Goal: Information Seeking & Learning: Learn about a topic

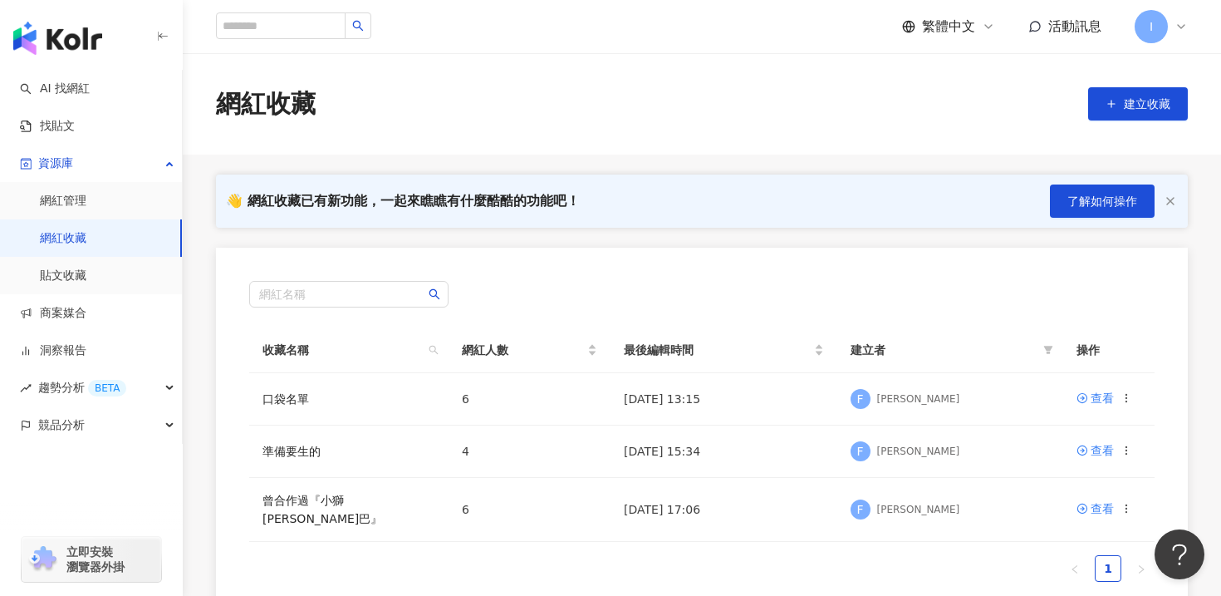
click at [1164, 35] on span "I" at bounding box center [1151, 26] width 33 height 33
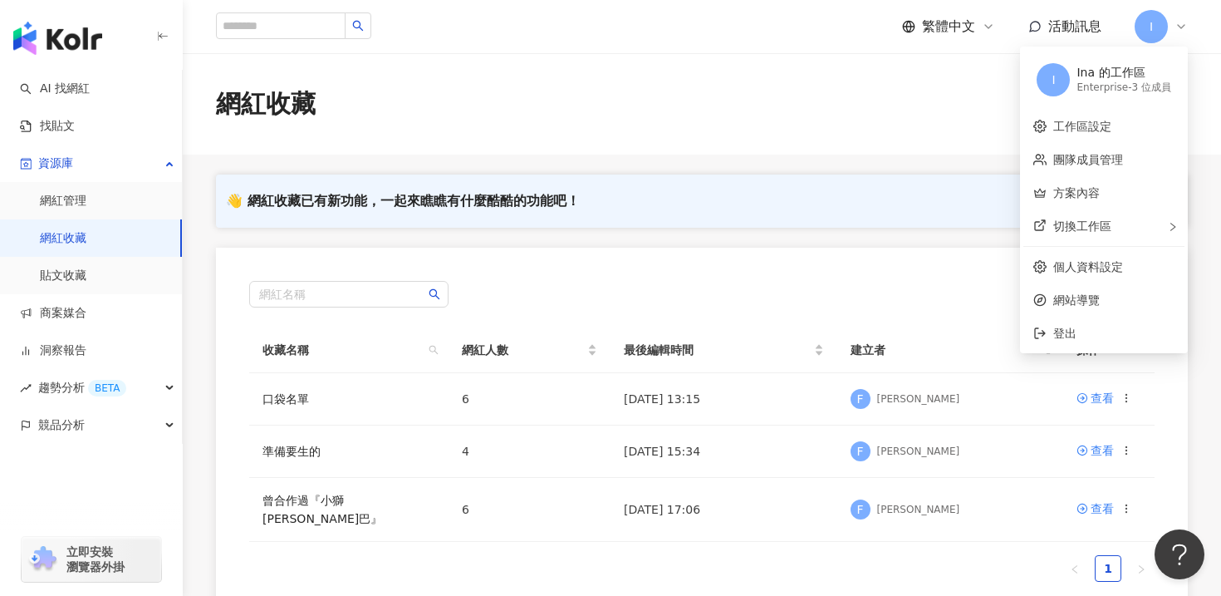
click at [809, 81] on div "網紅收藏 建立收藏" at bounding box center [702, 103] width 1038 height 101
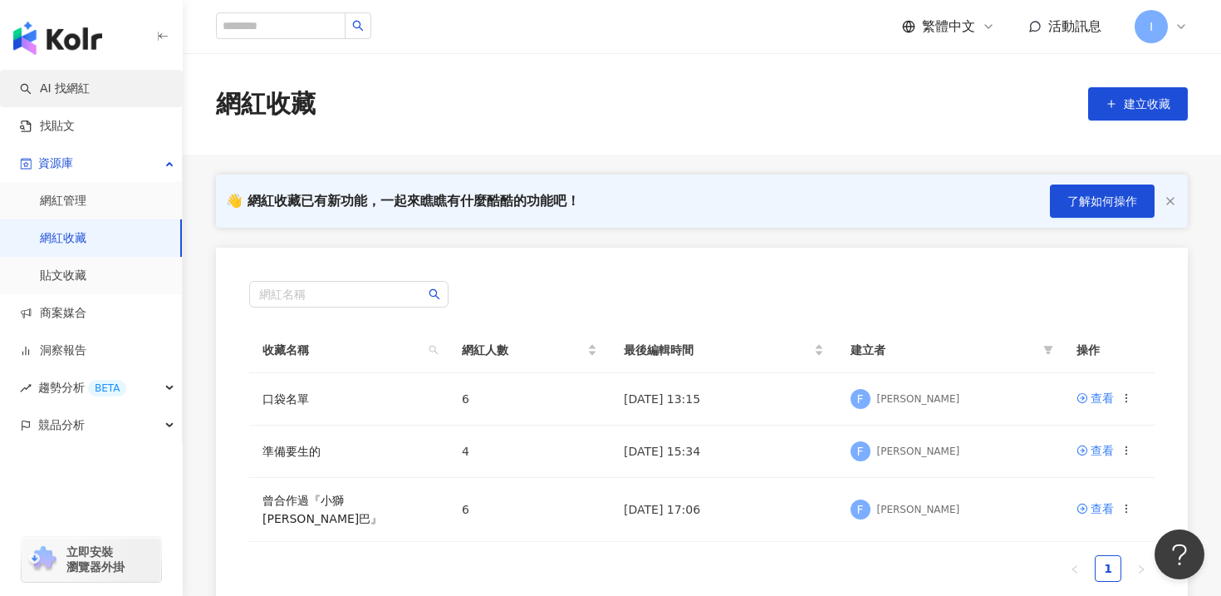
click at [80, 89] on link "AI 找網紅" at bounding box center [55, 89] width 70 height 17
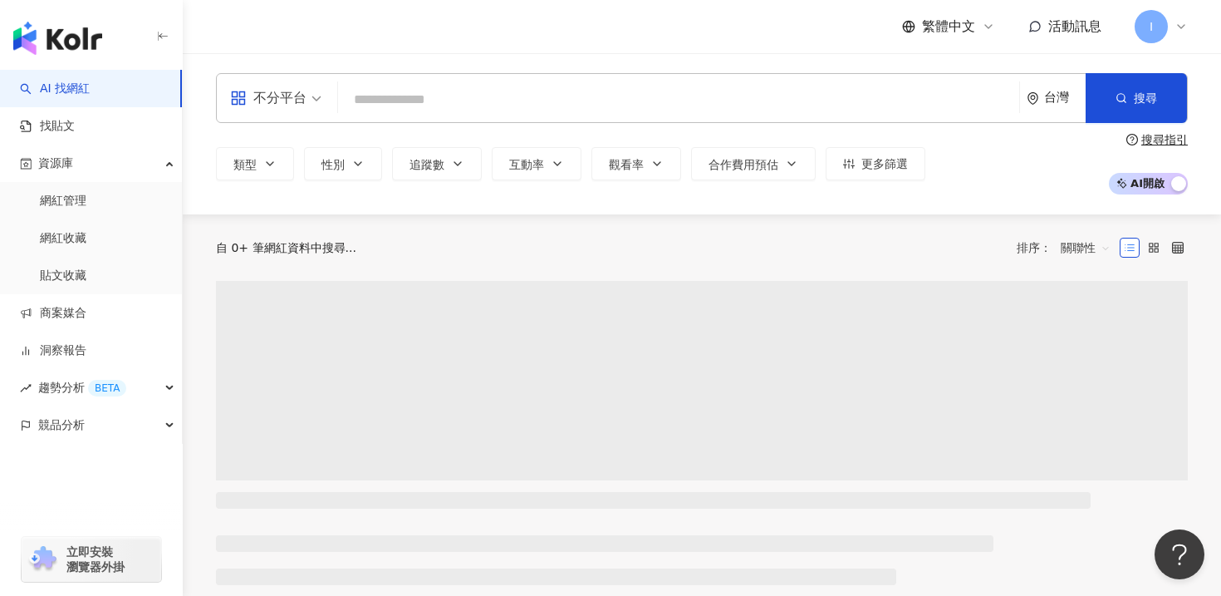
click at [418, 90] on input "search" at bounding box center [679, 100] width 668 height 32
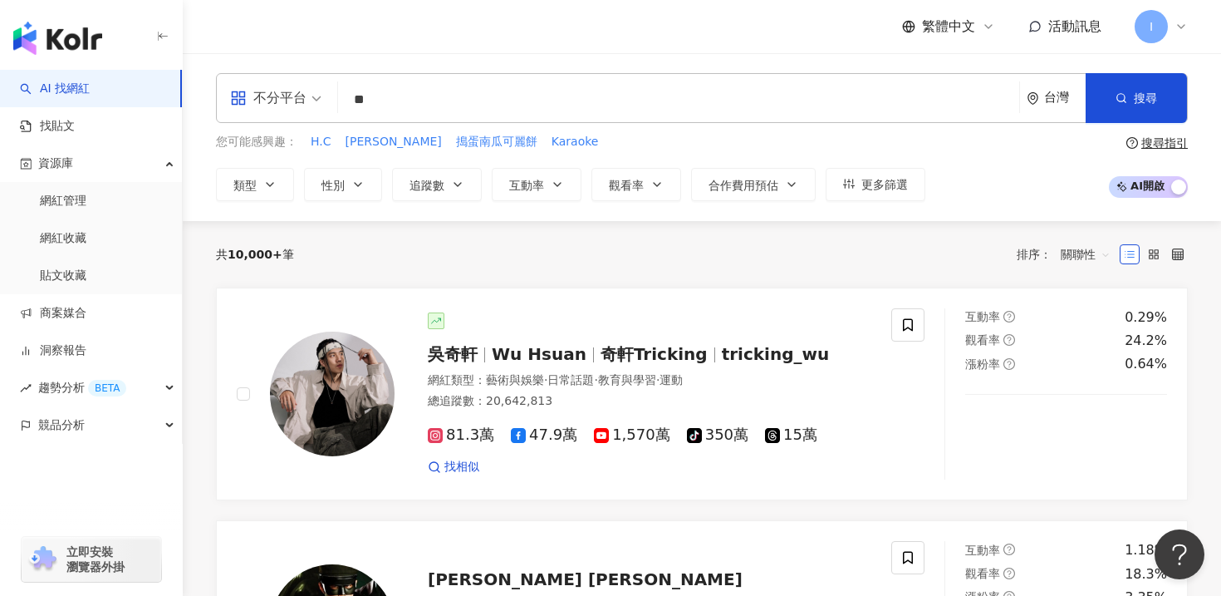
type input "*"
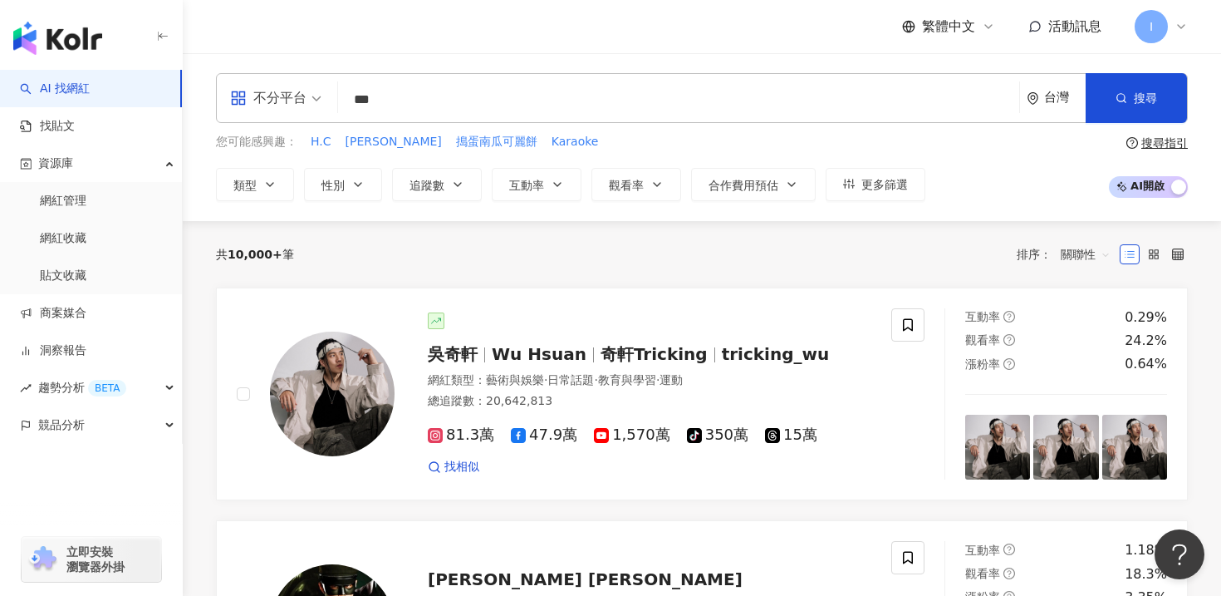
type input "***"
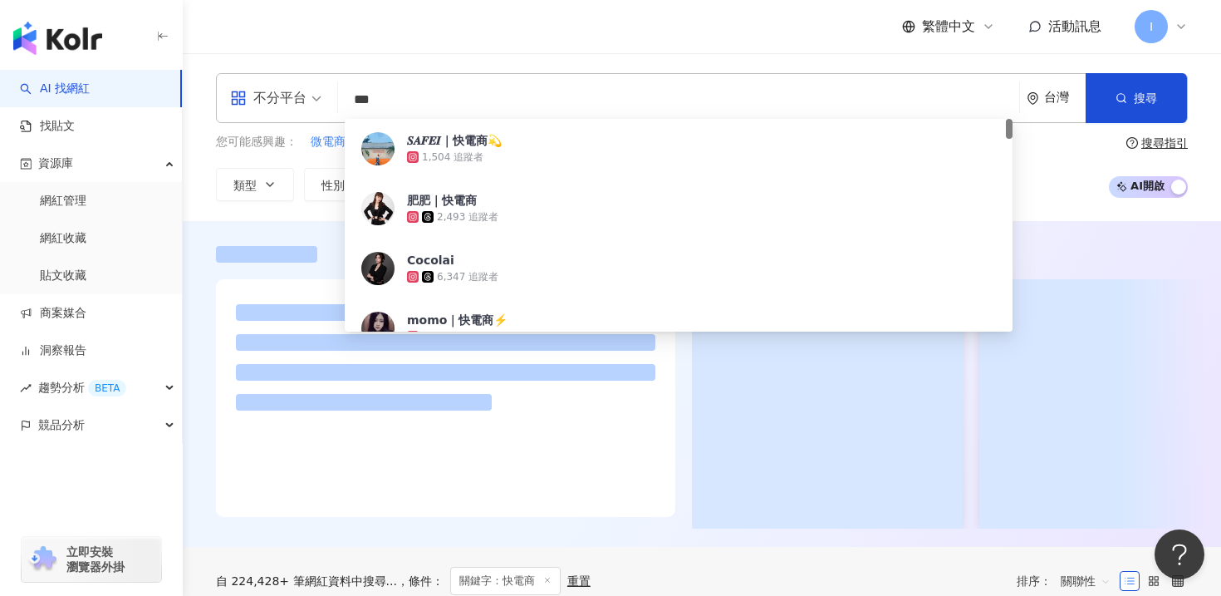
click at [538, 39] on div "繁體中文 活動訊息 I" at bounding box center [702, 26] width 972 height 53
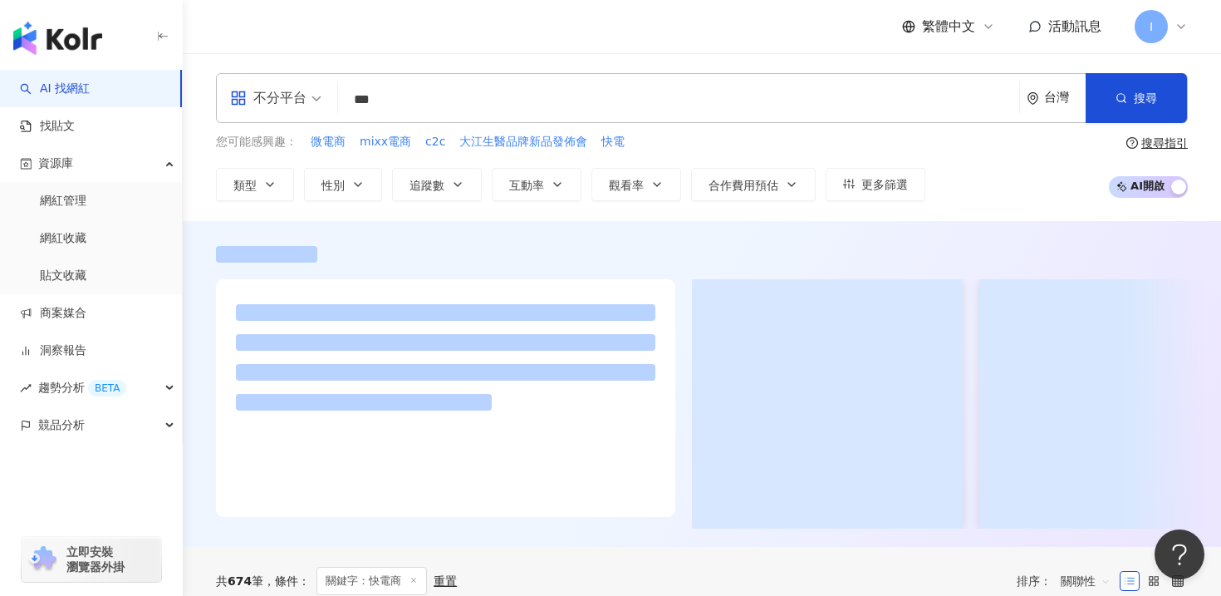
click at [461, 99] on input "***" at bounding box center [679, 100] width 668 height 32
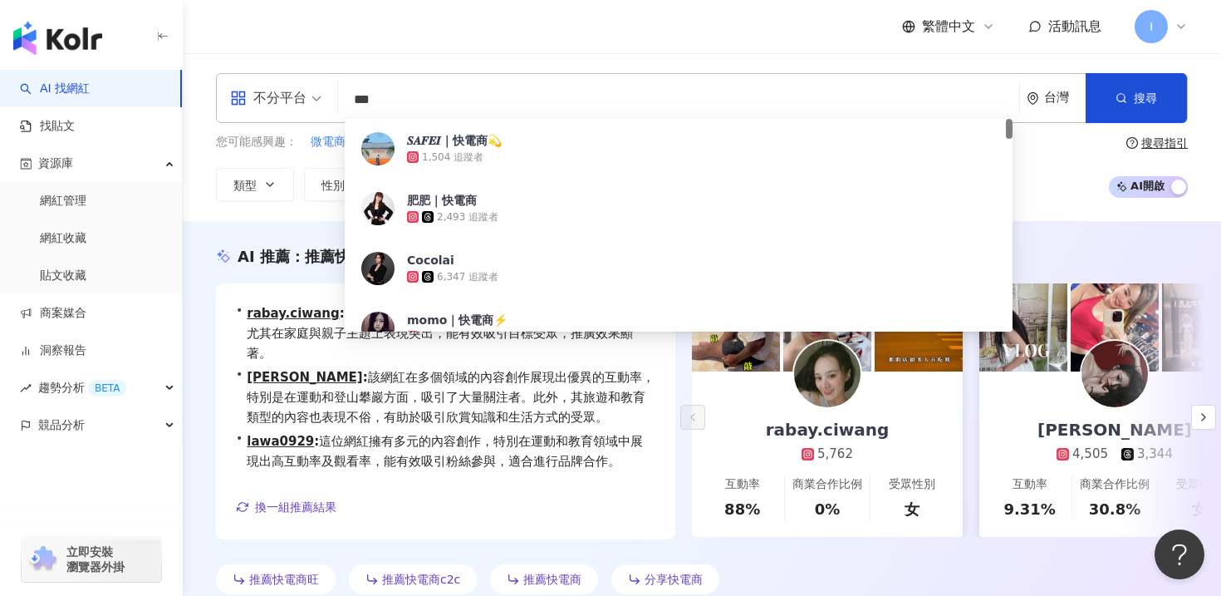
click at [409, 41] on div "繁體中文 活動訊息 I" at bounding box center [702, 26] width 972 height 53
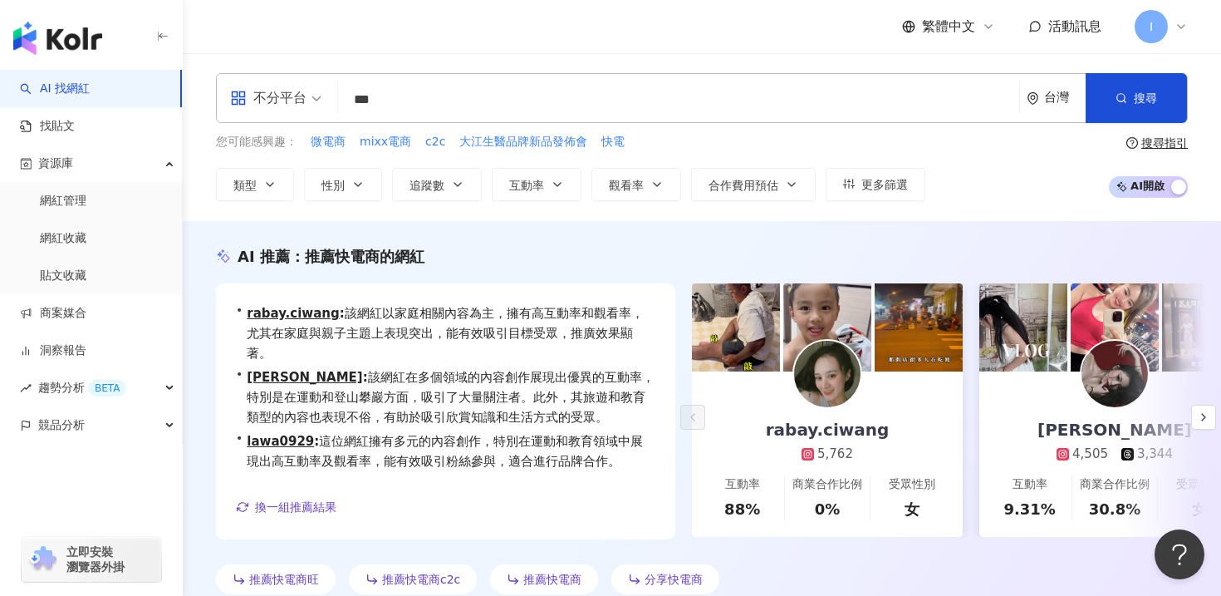
click at [843, 378] on img at bounding box center [827, 374] width 66 height 66
click at [61, 93] on link "AI 找網紅" at bounding box center [55, 89] width 70 height 17
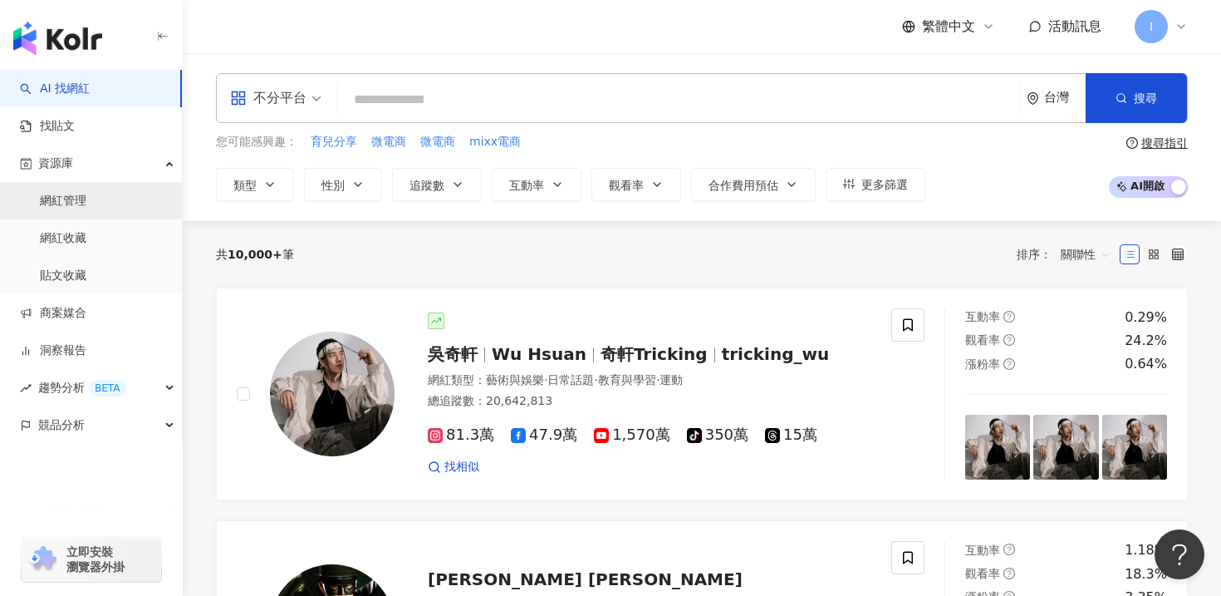
click at [71, 202] on link "網紅管理" at bounding box center [63, 201] width 47 height 17
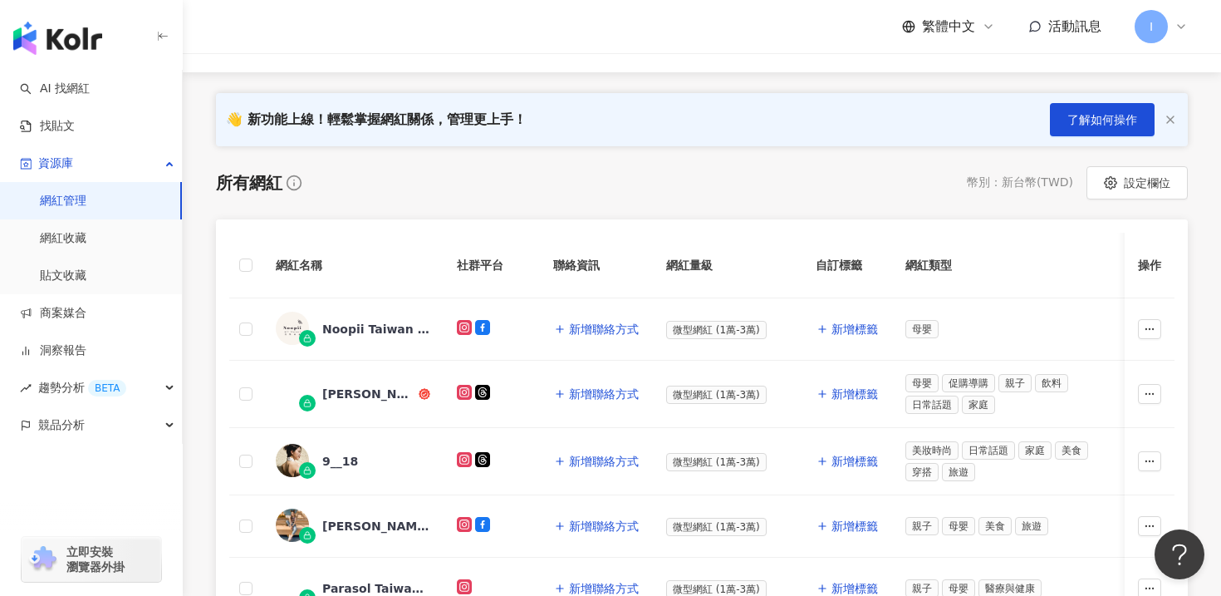
scroll to position [140, 0]
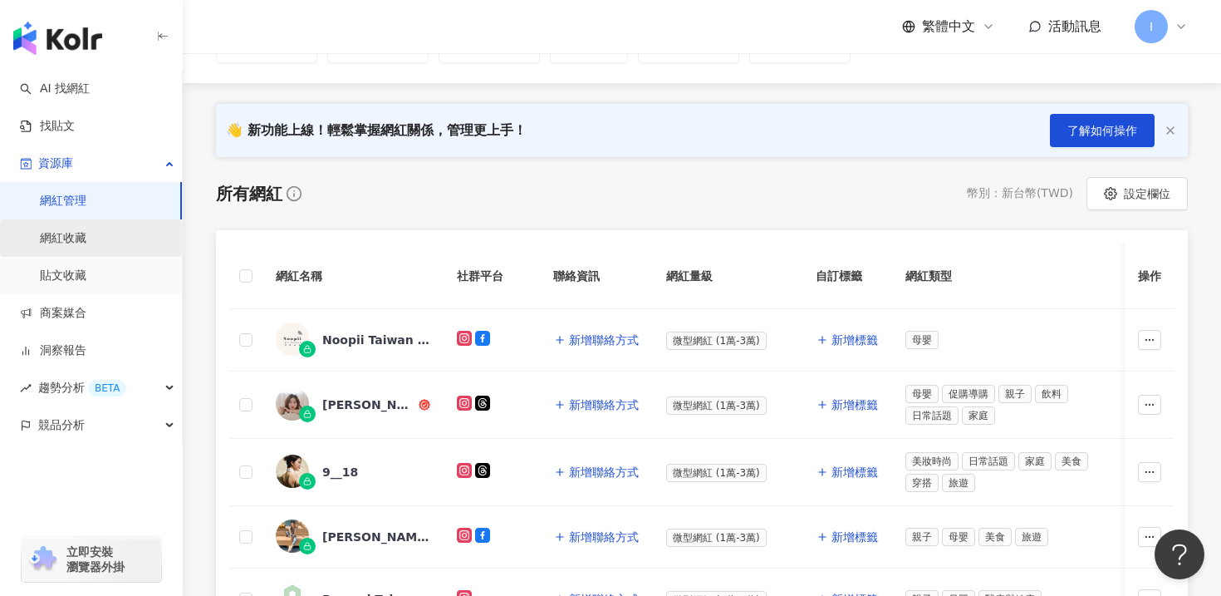
click at [86, 243] on link "網紅收藏" at bounding box center [63, 238] width 47 height 17
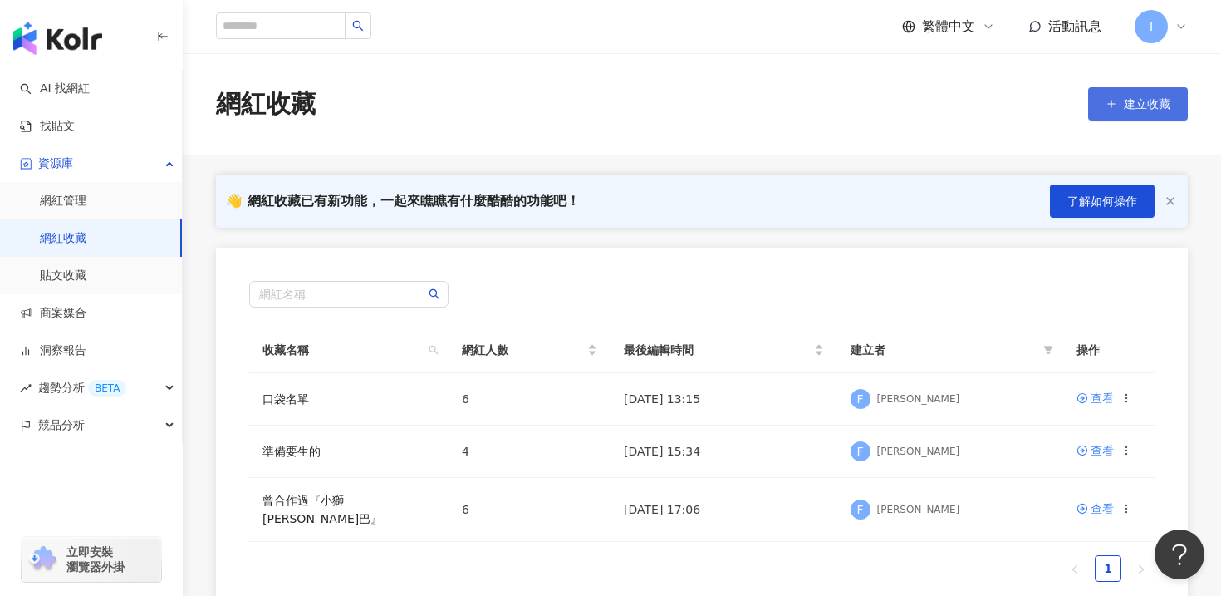
click at [1116, 106] on icon "button" at bounding box center [1111, 104] width 12 height 12
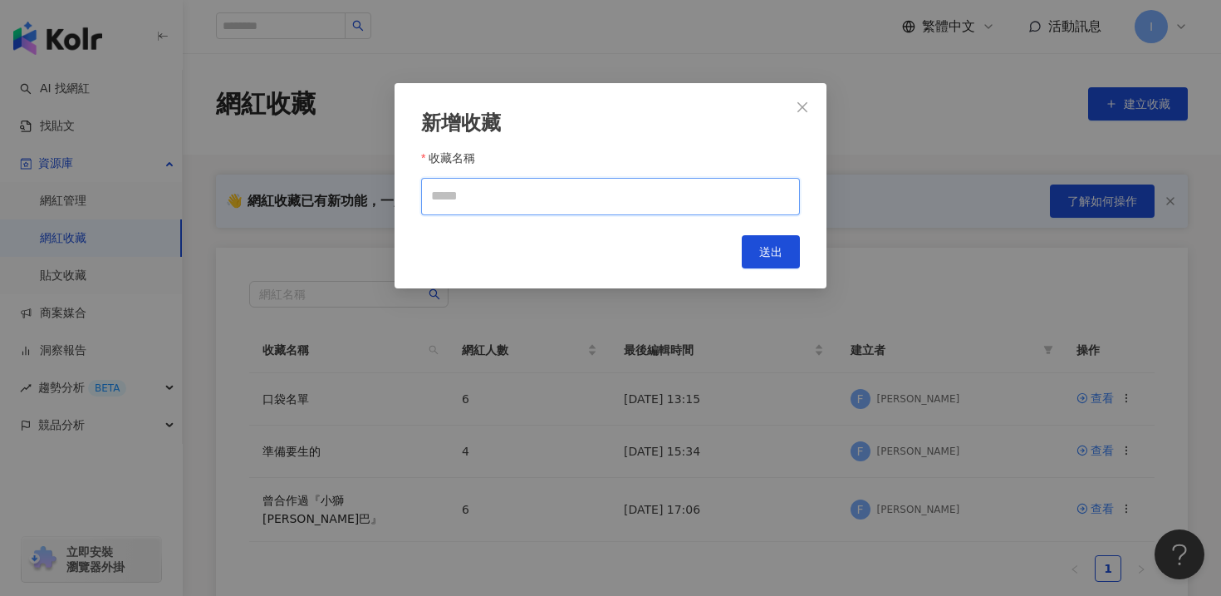
click at [641, 194] on input "收藏名稱" at bounding box center [610, 196] width 379 height 37
type input "***"
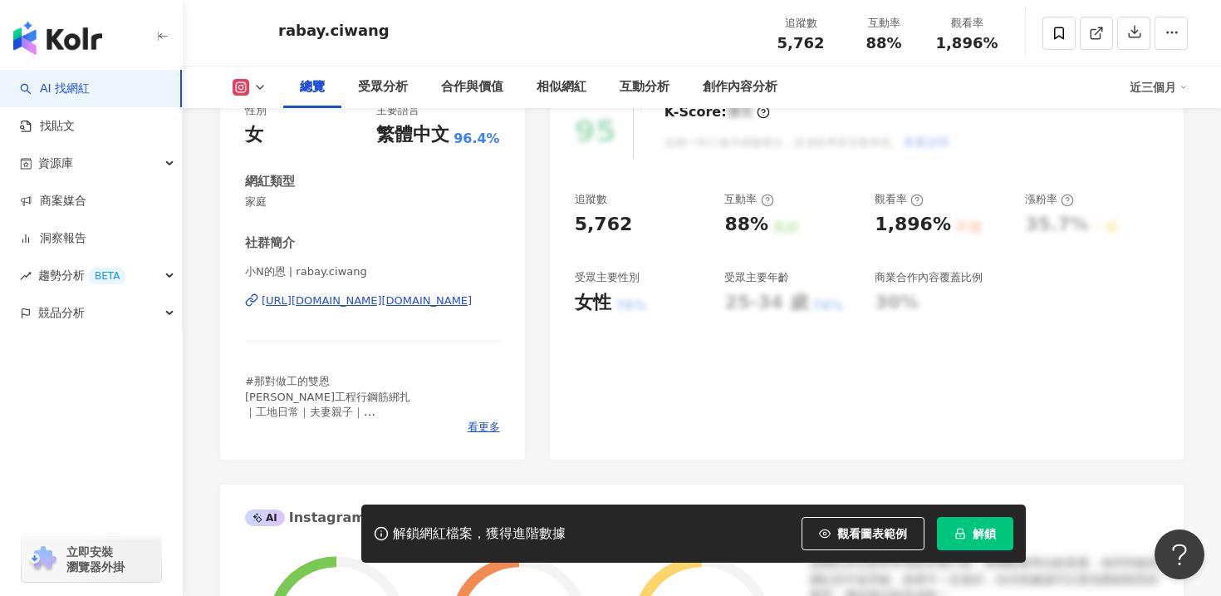
scroll to position [228, 0]
click at [483, 427] on span "看更多" at bounding box center [484, 428] width 32 height 15
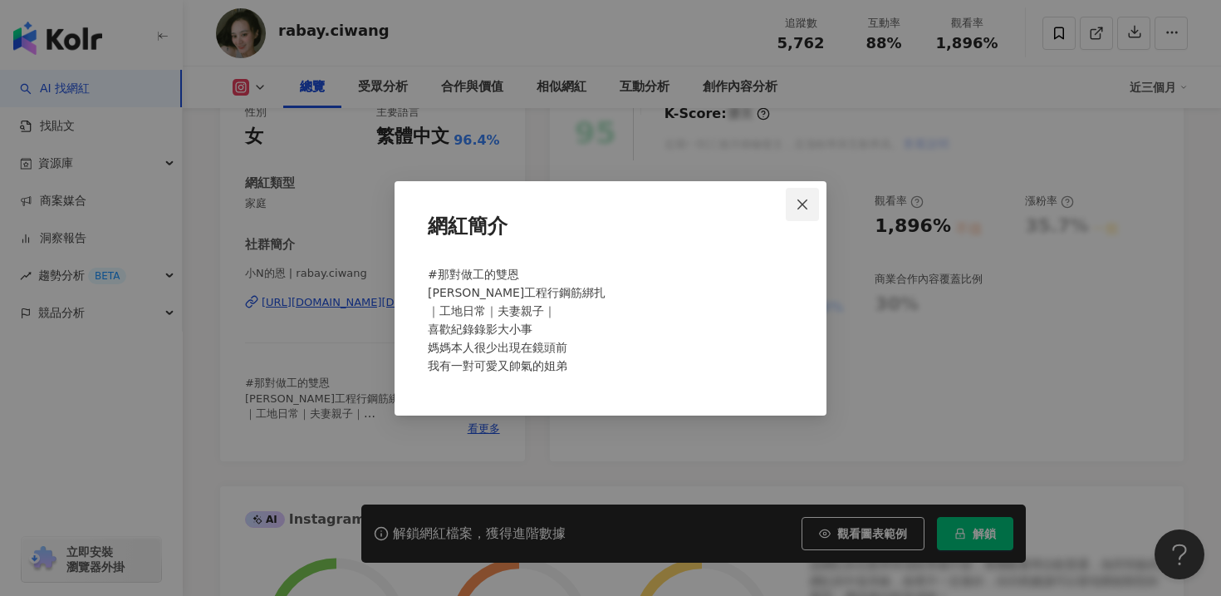
click at [809, 207] on icon "close" at bounding box center [802, 204] width 13 height 13
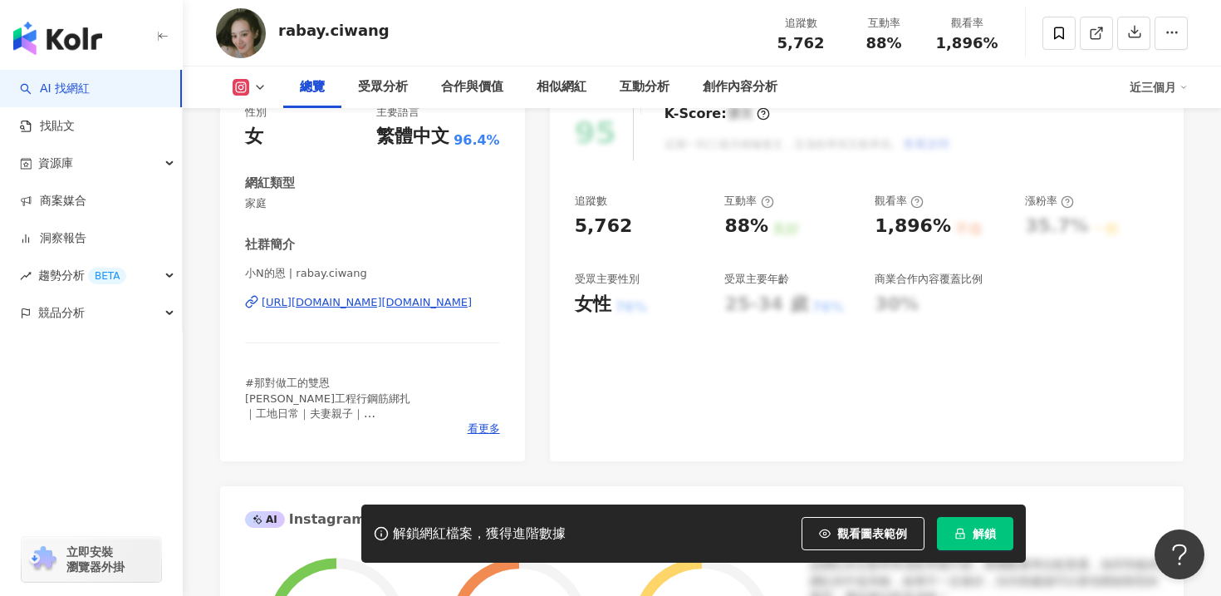
click at [351, 306] on div "https://www.instagram.com/rabay.ciwang/" at bounding box center [367, 302] width 210 height 15
click at [75, 92] on link "AI 找網紅" at bounding box center [55, 89] width 70 height 17
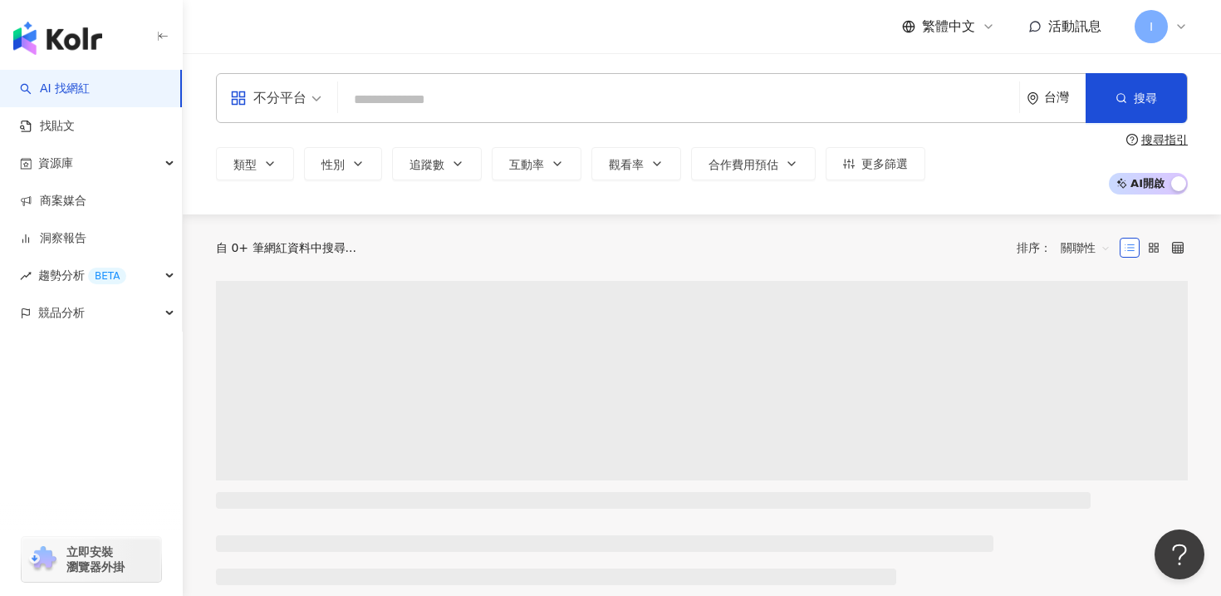
click at [430, 91] on input "search" at bounding box center [679, 100] width 668 height 32
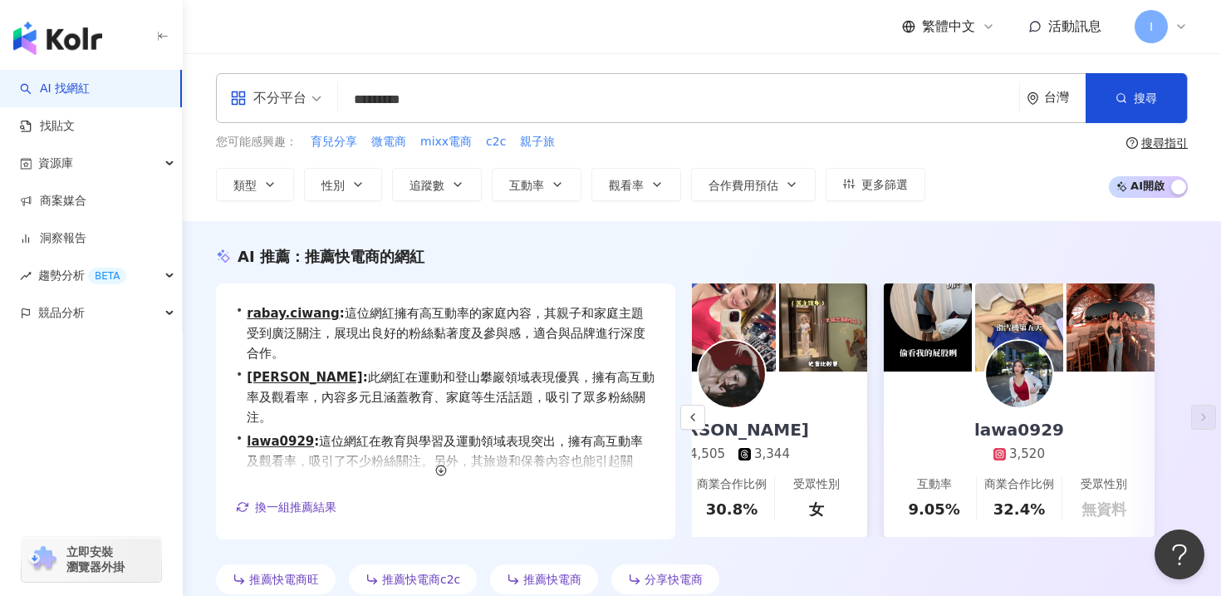
click at [324, 98] on div "不分平台" at bounding box center [276, 98] width 110 height 48
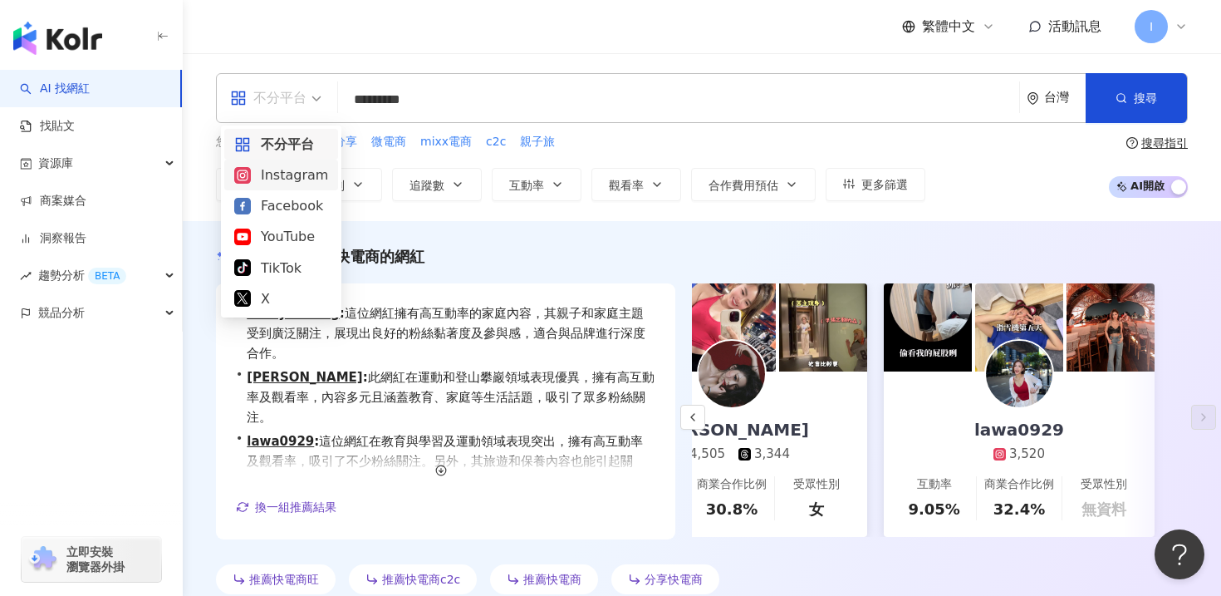
click at [301, 182] on div "Instagram" at bounding box center [281, 174] width 94 height 21
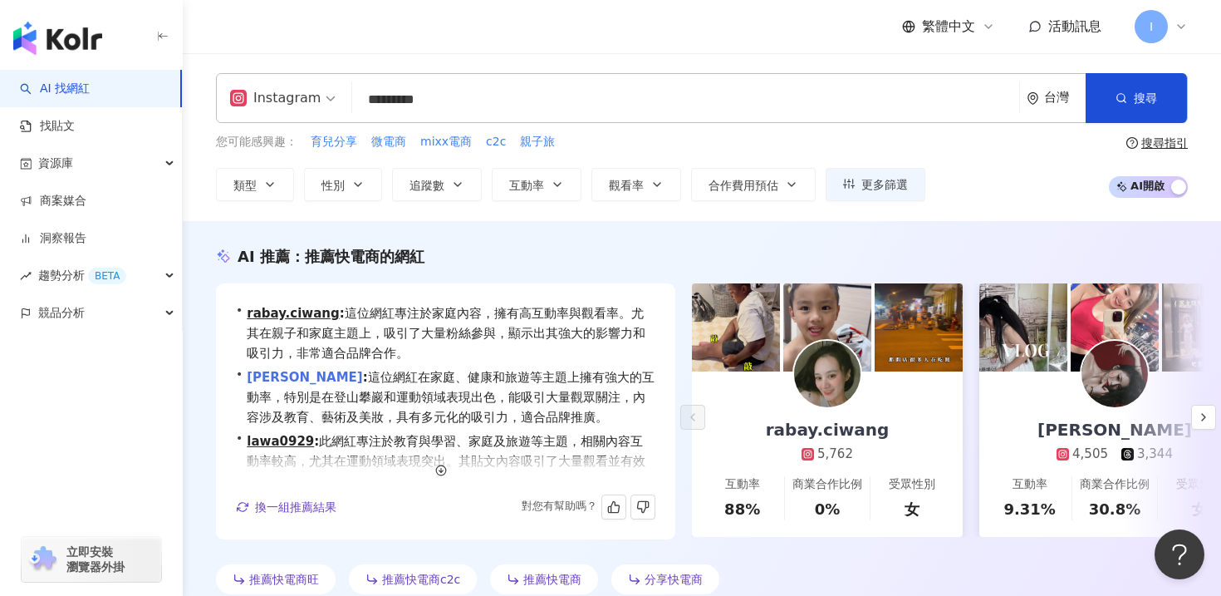
click at [277, 379] on link "Sara Yung" at bounding box center [304, 377] width 115 height 15
click at [1204, 409] on button "button" at bounding box center [1203, 416] width 25 height 25
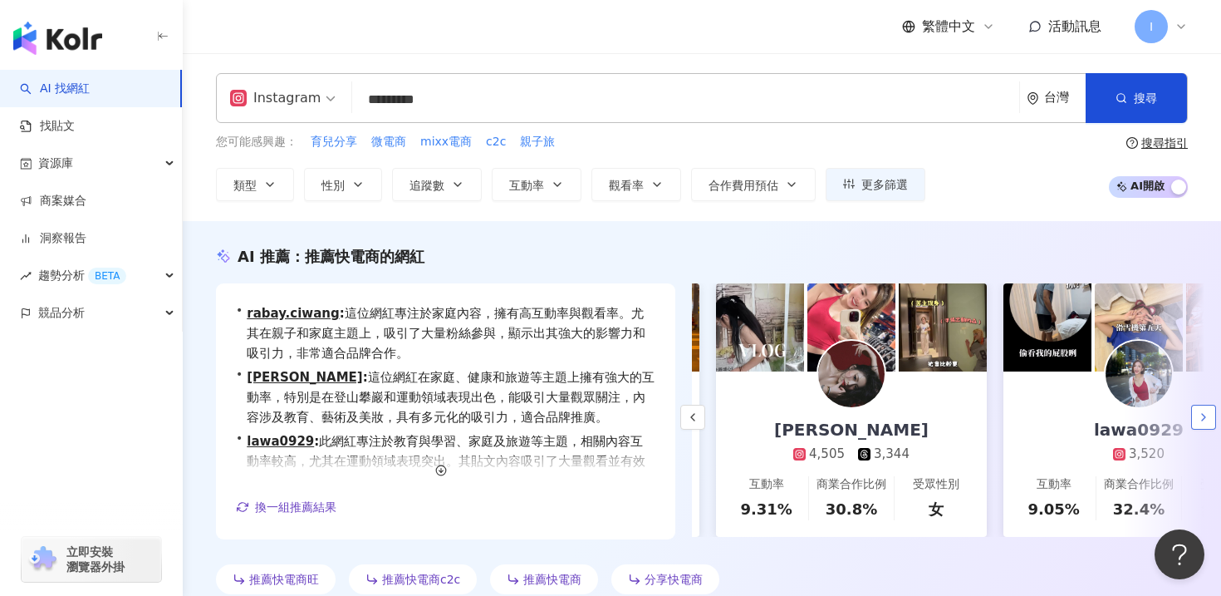
scroll to position [0, 287]
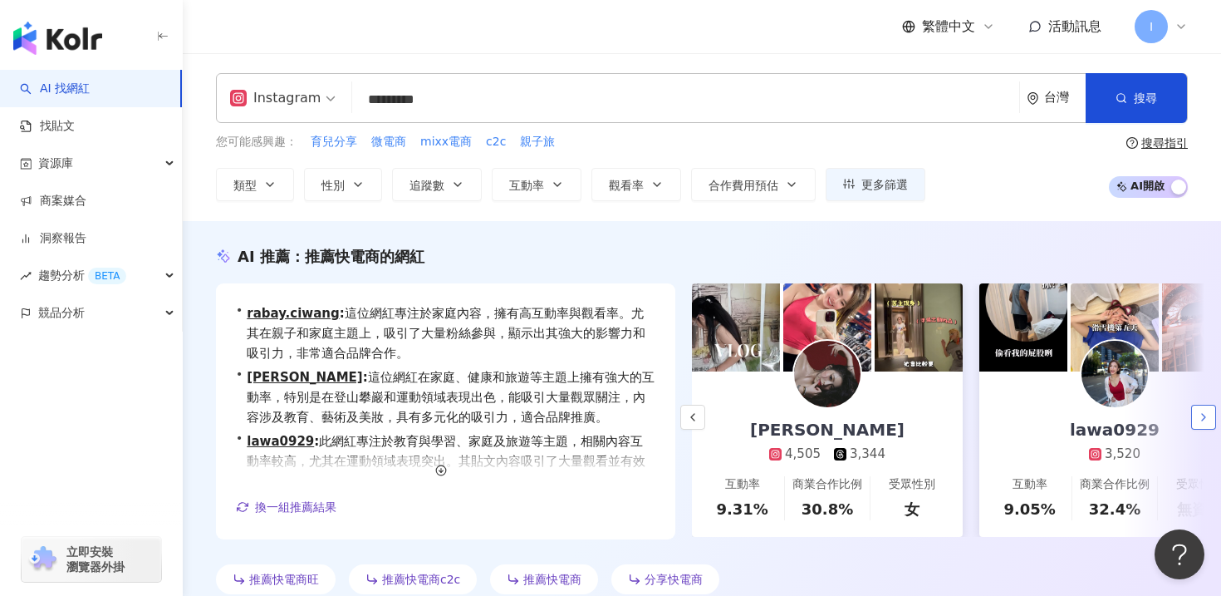
click at [1205, 413] on icon "button" at bounding box center [1203, 416] width 13 height 13
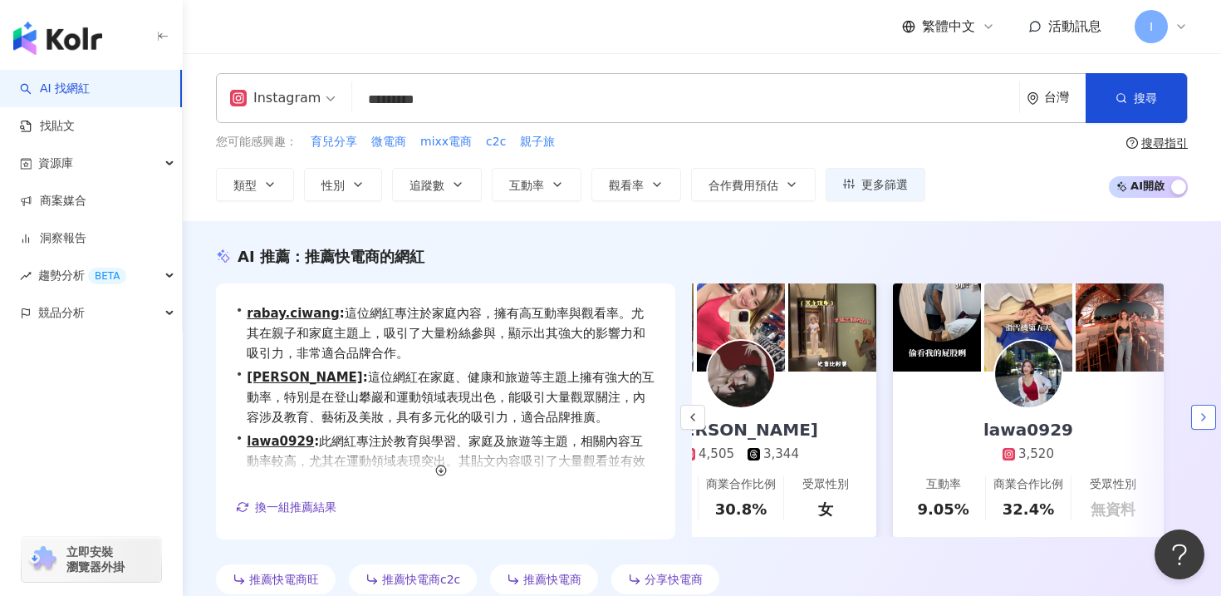
scroll to position [0, 383]
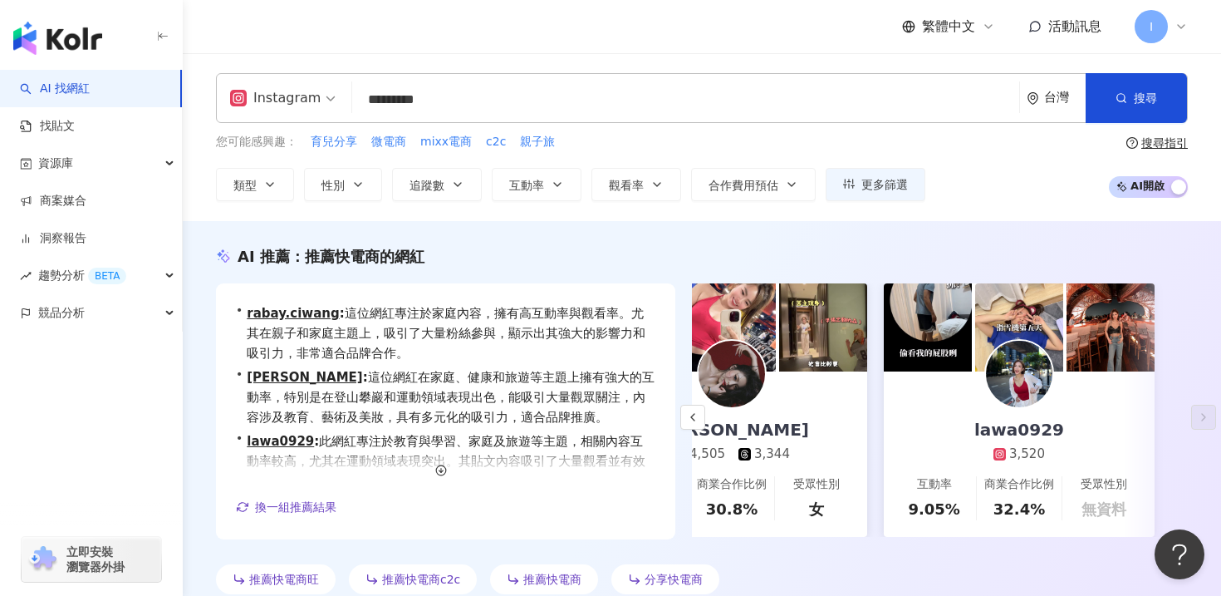
click at [1028, 381] on img at bounding box center [1019, 374] width 66 height 66
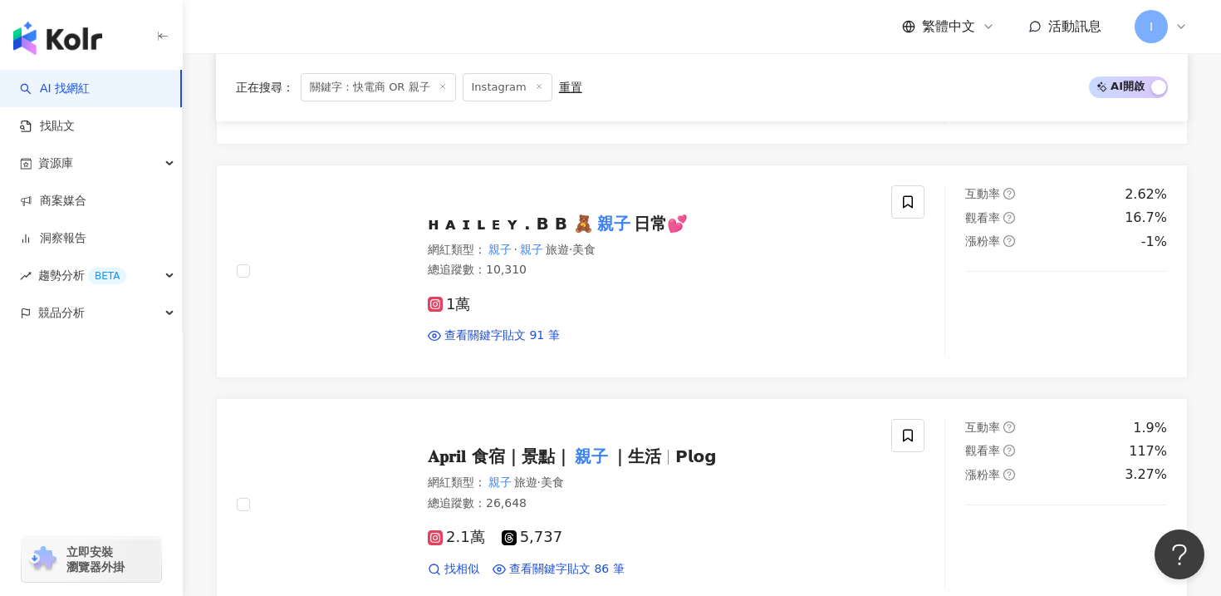
scroll to position [1110, 0]
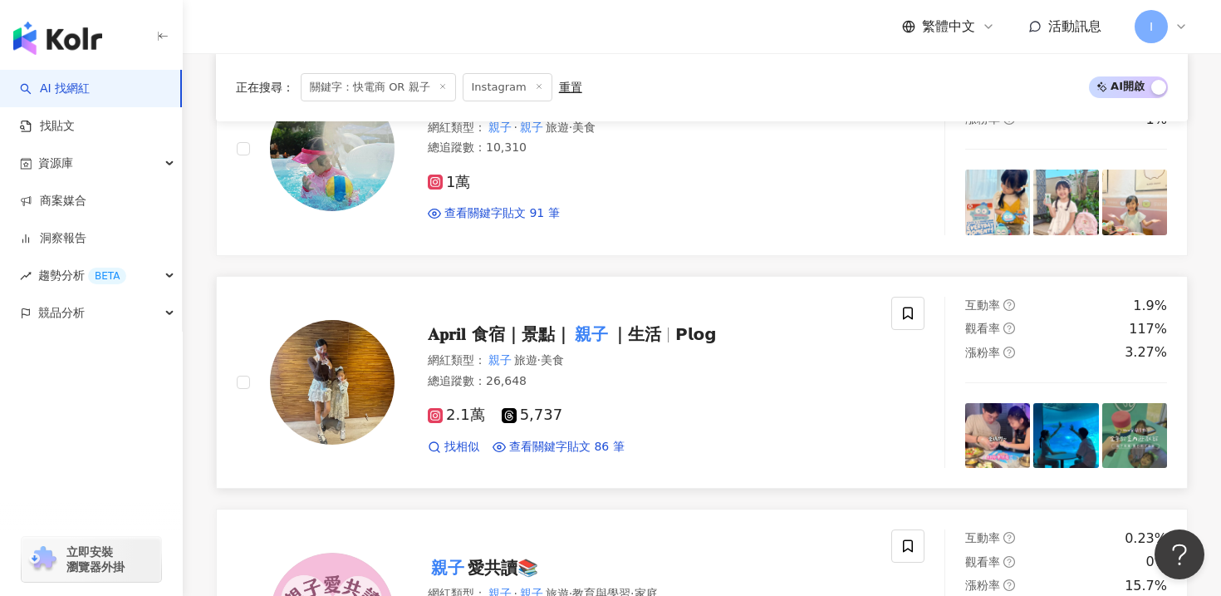
click at [499, 329] on span "𝐀𝐩𝐫𝐢𝐥 食宿｜景點｜" at bounding box center [500, 334] width 144 height 20
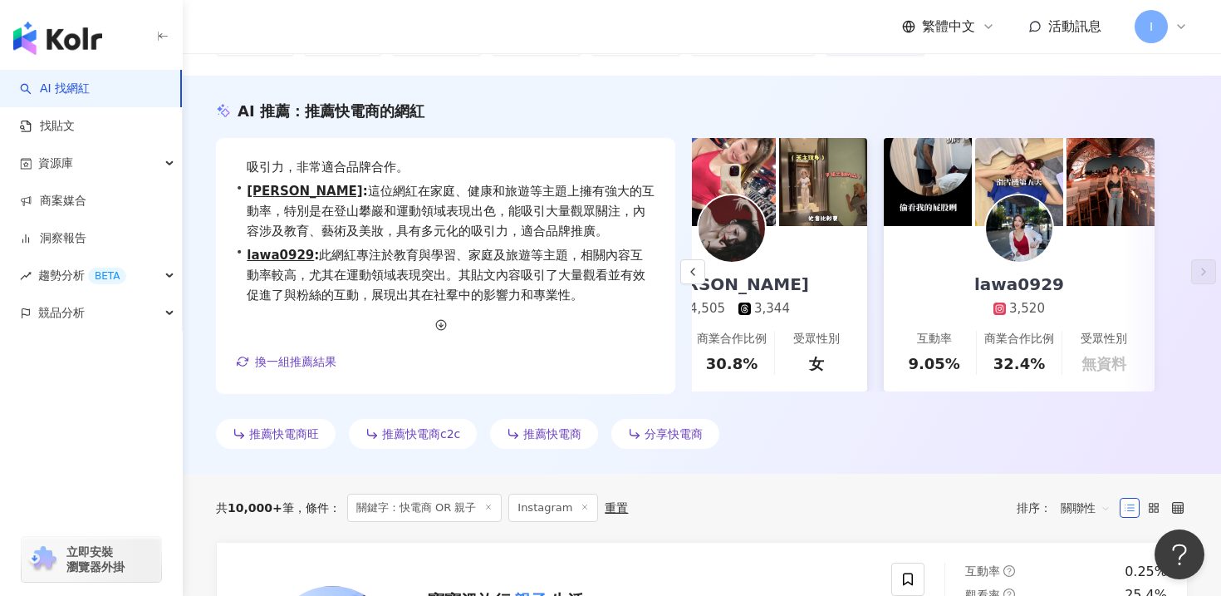
scroll to position [0, 0]
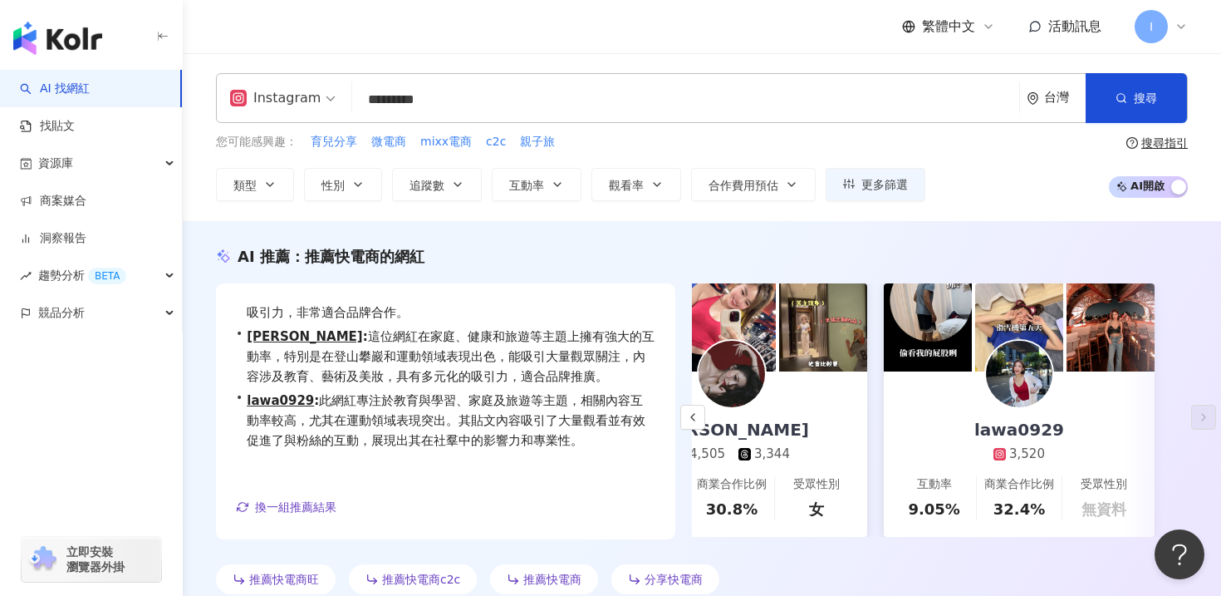
click at [458, 100] on input "*********" at bounding box center [686, 100] width 654 height 32
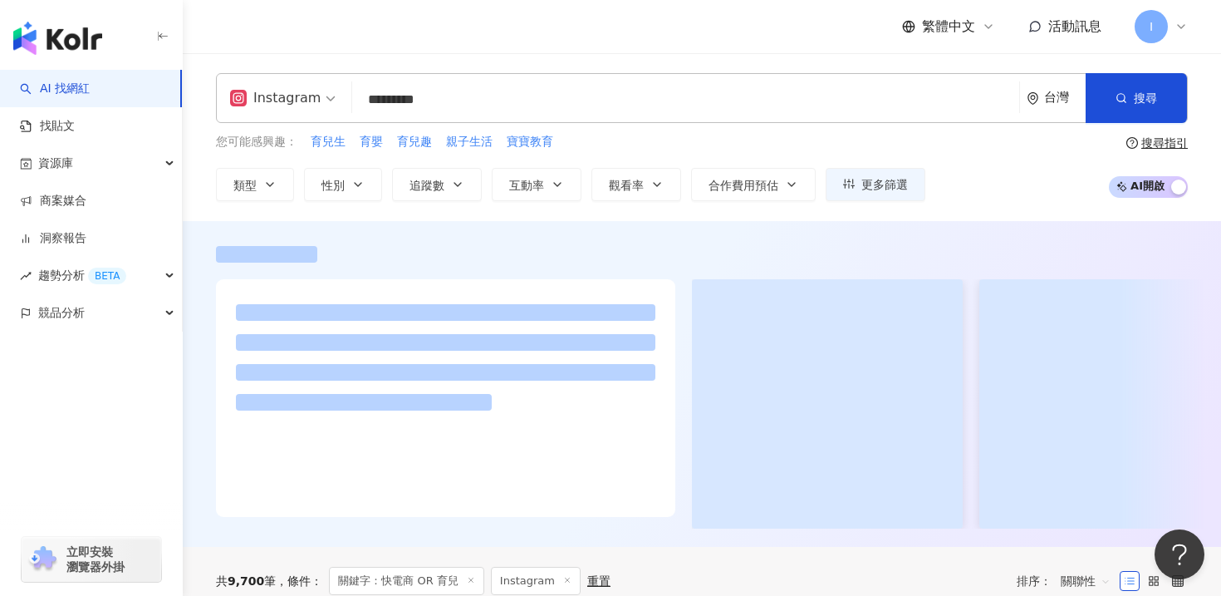
type input "*********"
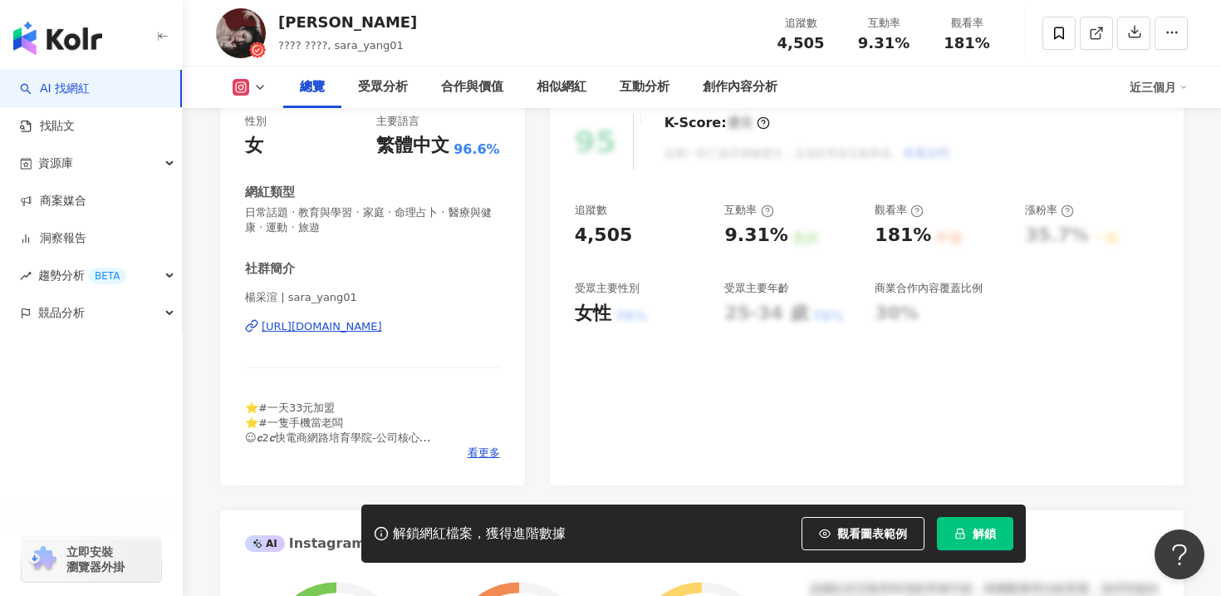
scroll to position [234, 0]
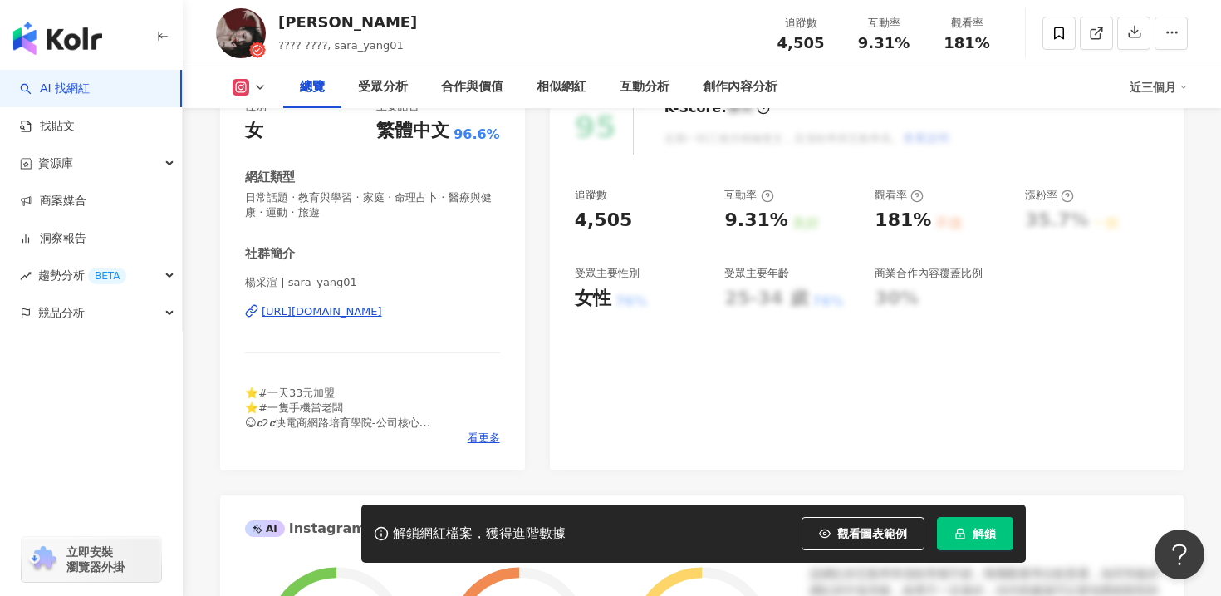
click at [377, 322] on div "楊采渲 | sara_yang01 https://www.instagram.com/sara_yang01/" at bounding box center [372, 323] width 255 height 97
click at [377, 307] on div "https://www.instagram.com/sara_yang01/" at bounding box center [322, 311] width 120 height 15
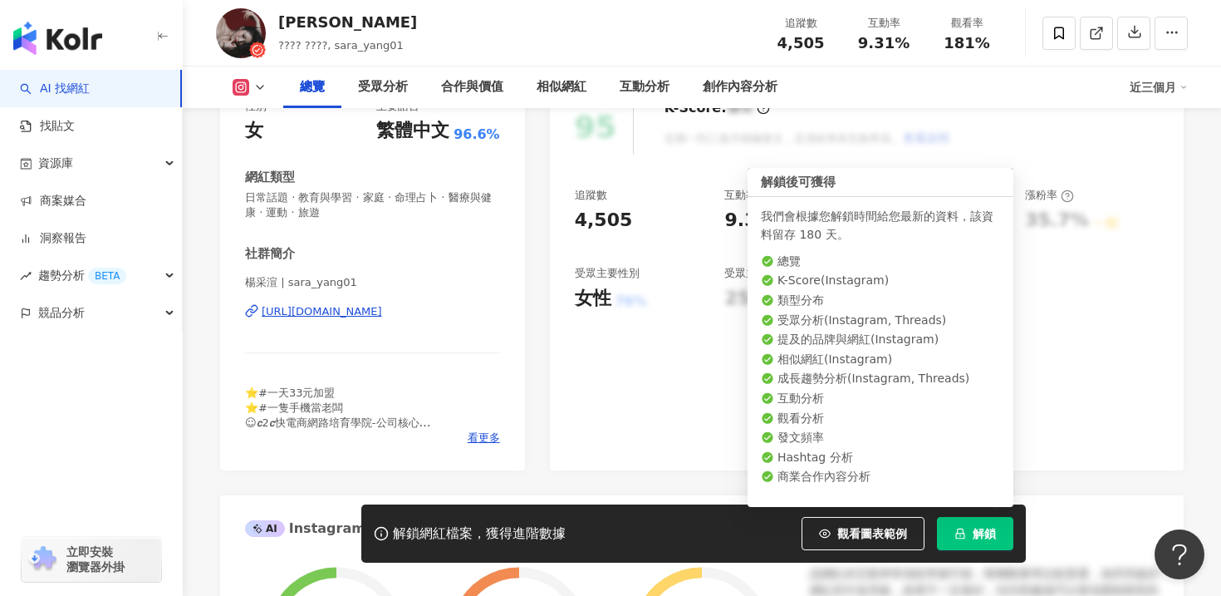
click at [976, 534] on span "解鎖" at bounding box center [984, 533] width 23 height 13
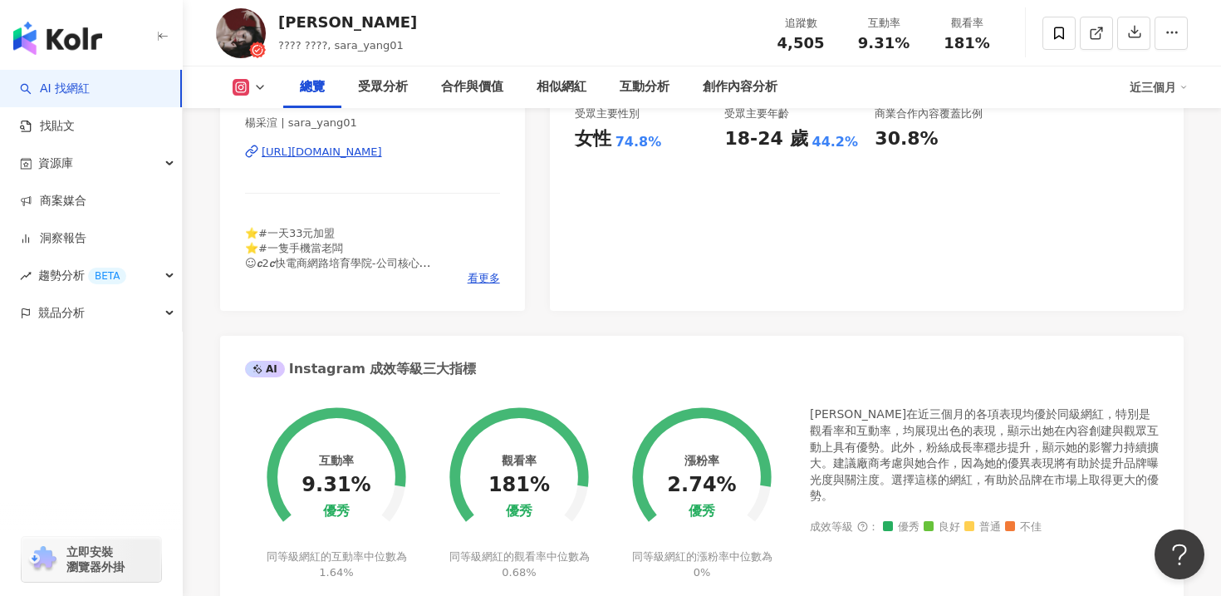
scroll to position [389, 0]
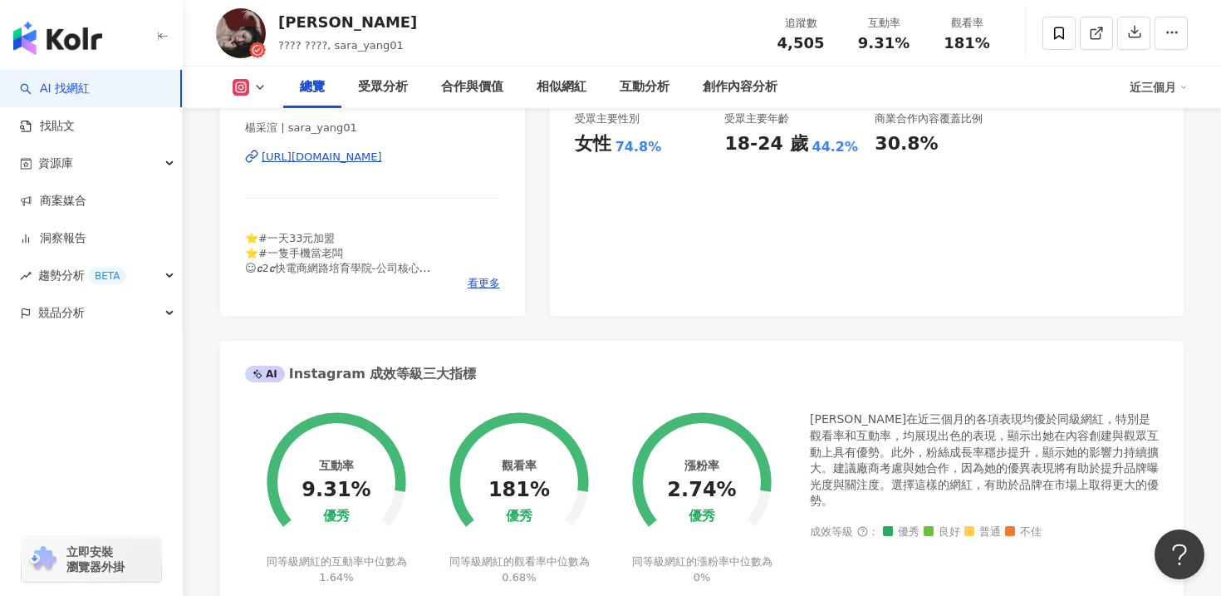
click at [382, 156] on div "https://www.instagram.com/sara_yang01/" at bounding box center [322, 156] width 120 height 15
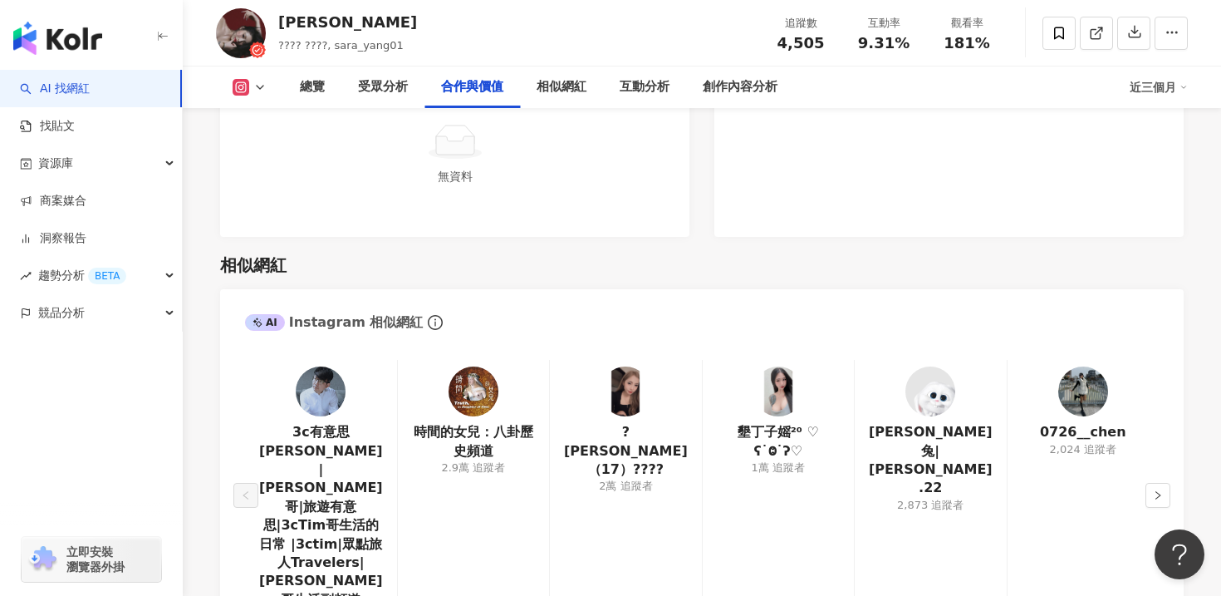
scroll to position [2848, 0]
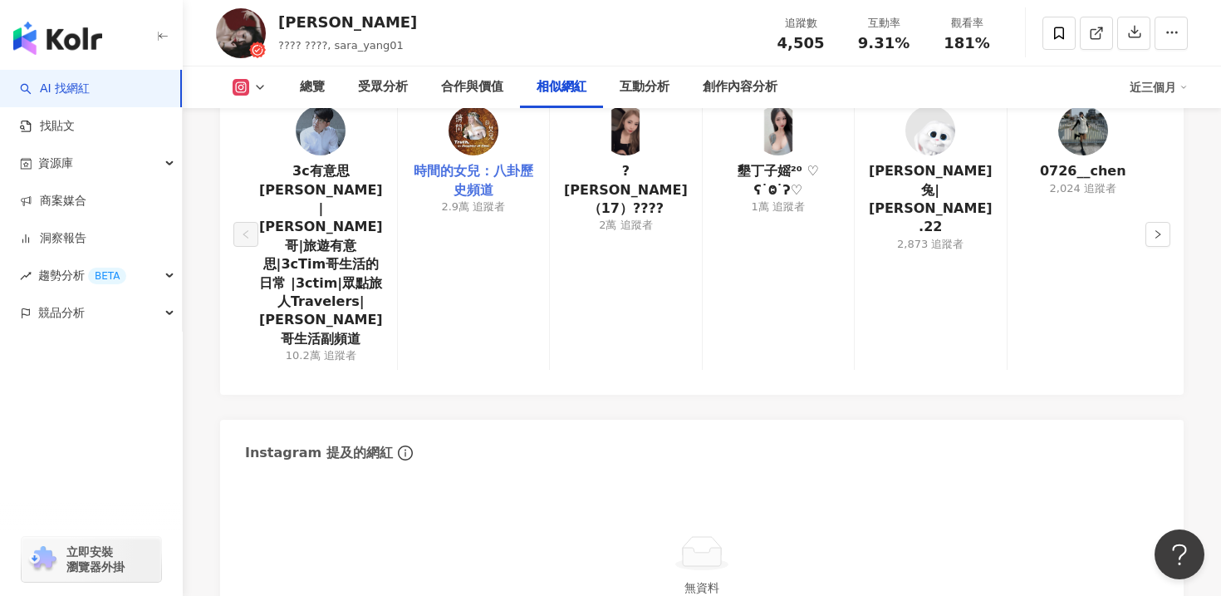
click at [477, 172] on link "時間的女兒：八卦歷史頻道" at bounding box center [473, 180] width 125 height 37
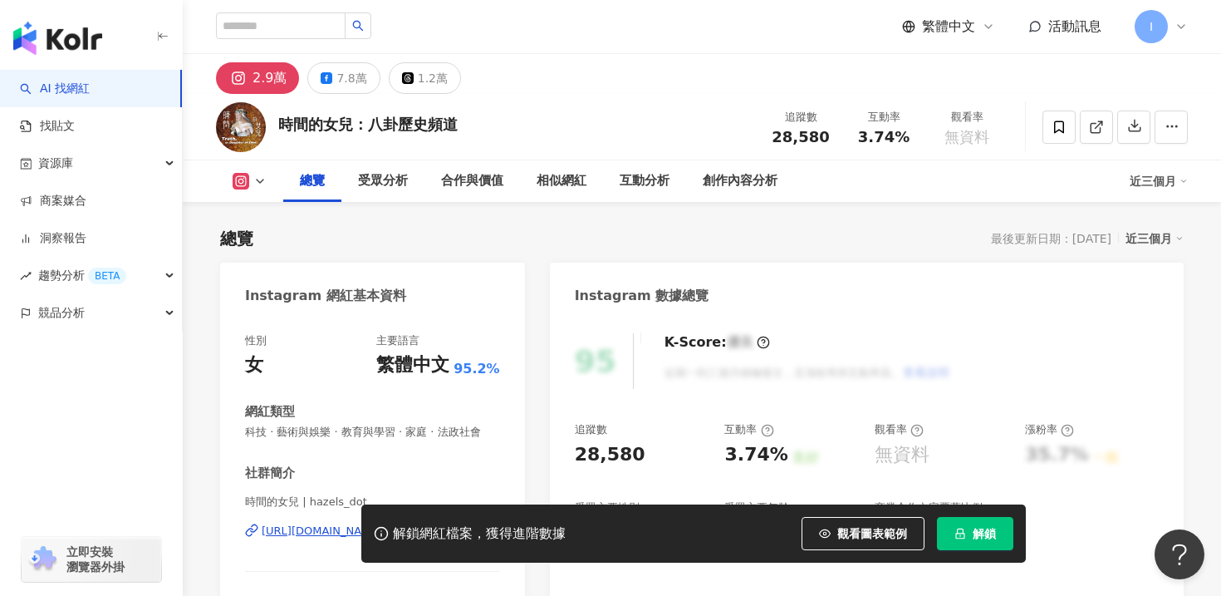
scroll to position [128, 0]
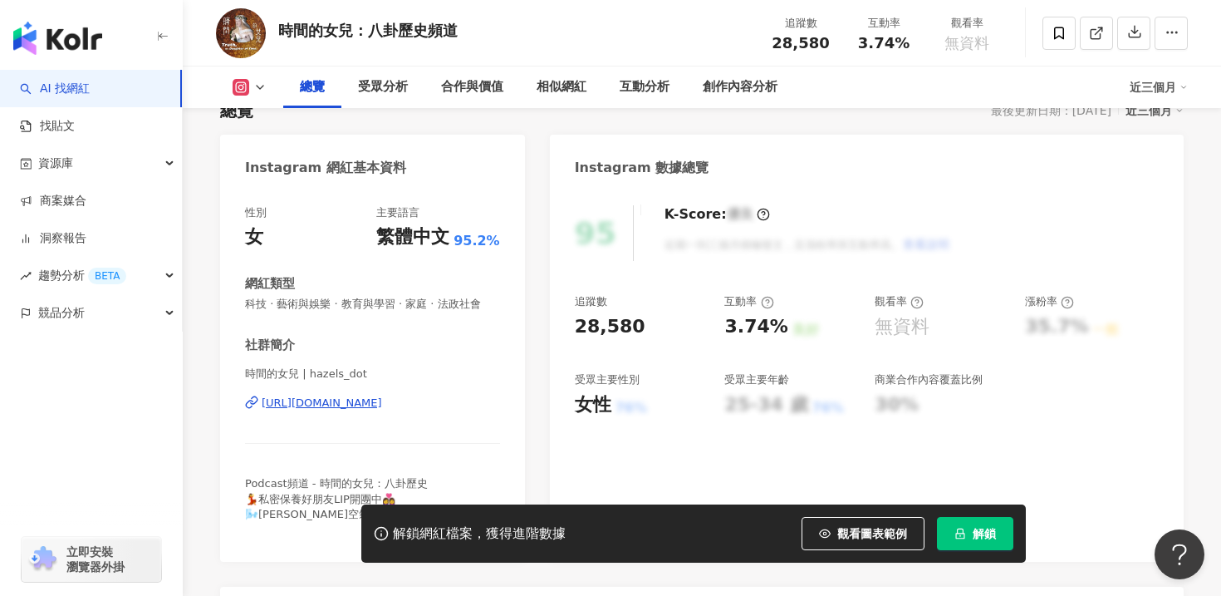
click at [382, 403] on div "https://www.instagram.com/hazels_dot/" at bounding box center [322, 402] width 120 height 15
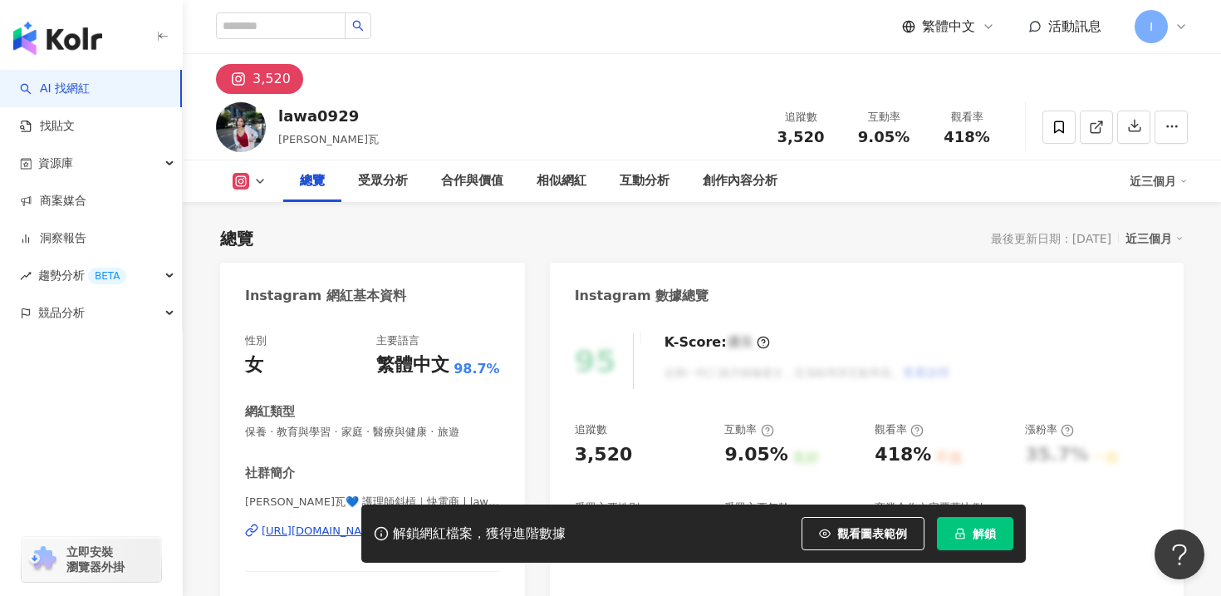
scroll to position [106, 0]
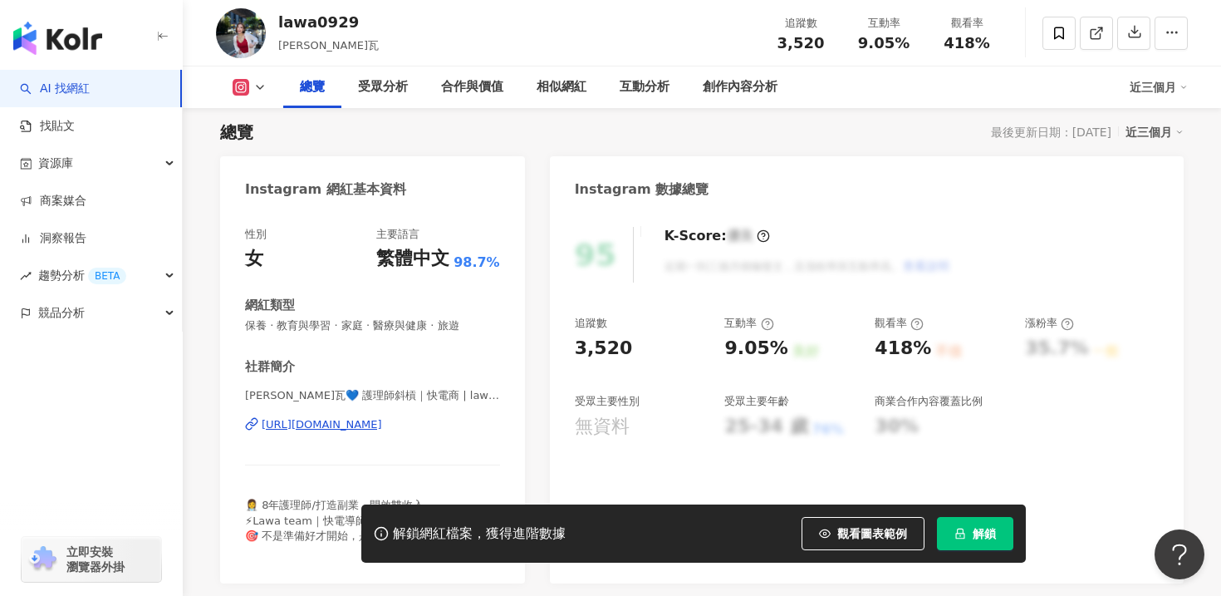
click at [382, 427] on div "https://www.instagram.com/lawa0929/" at bounding box center [322, 424] width 120 height 15
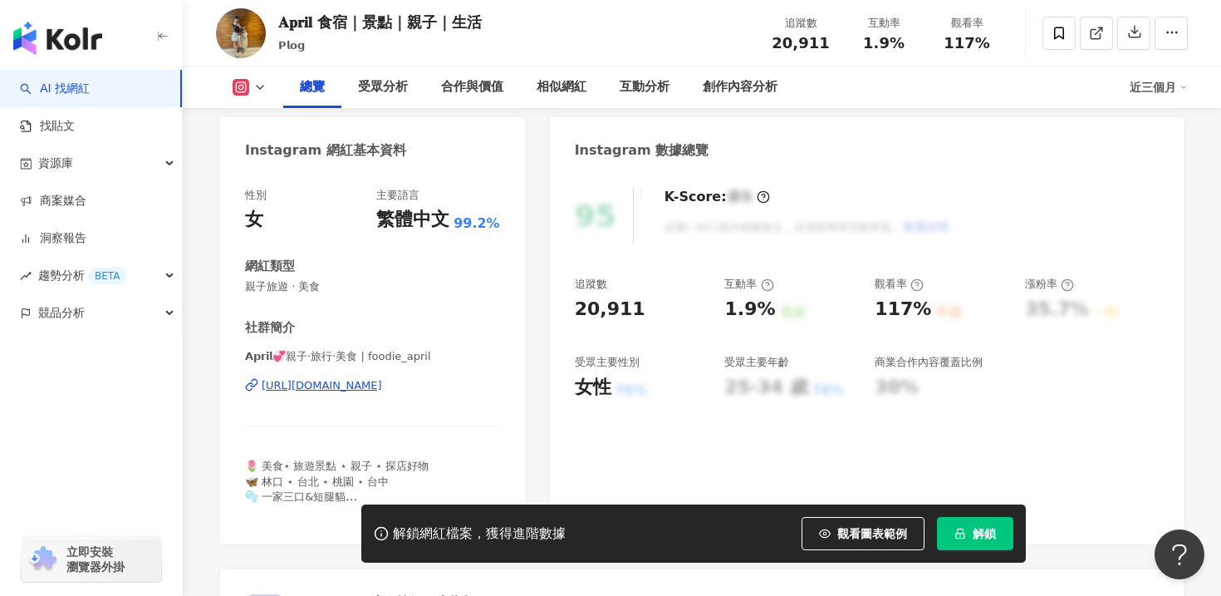
scroll to position [146, 0]
click at [382, 384] on div "[URL][DOMAIN_NAME]" at bounding box center [322, 384] width 120 height 15
